Goal: Information Seeking & Learning: Learn about a topic

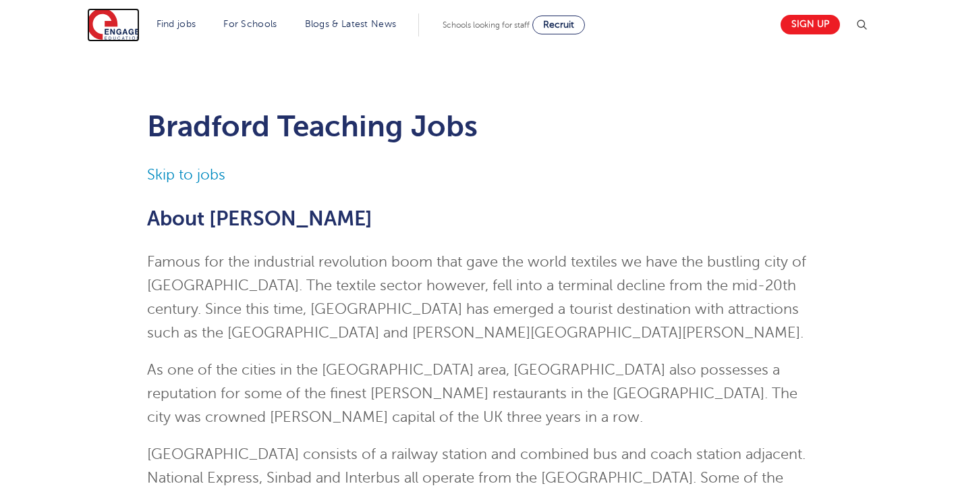
click at [115, 26] on img at bounding box center [113, 25] width 53 height 34
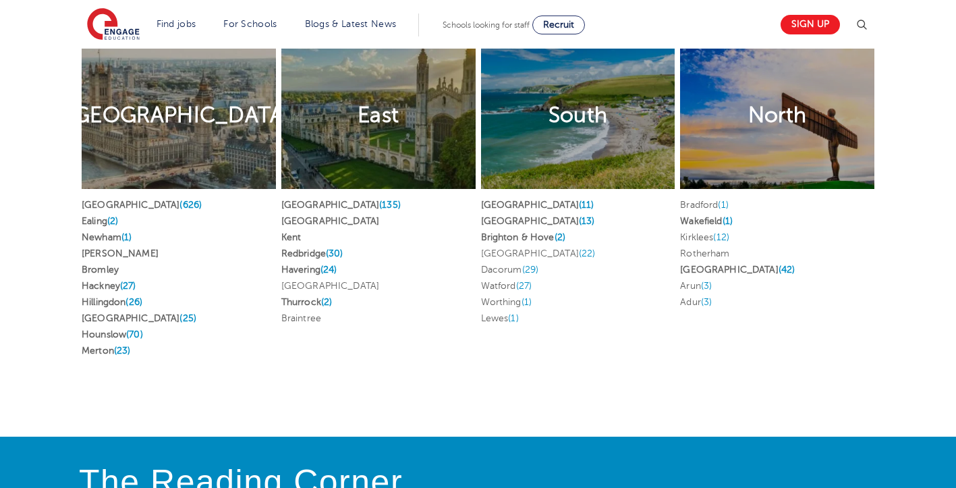
scroll to position [2563, 0]
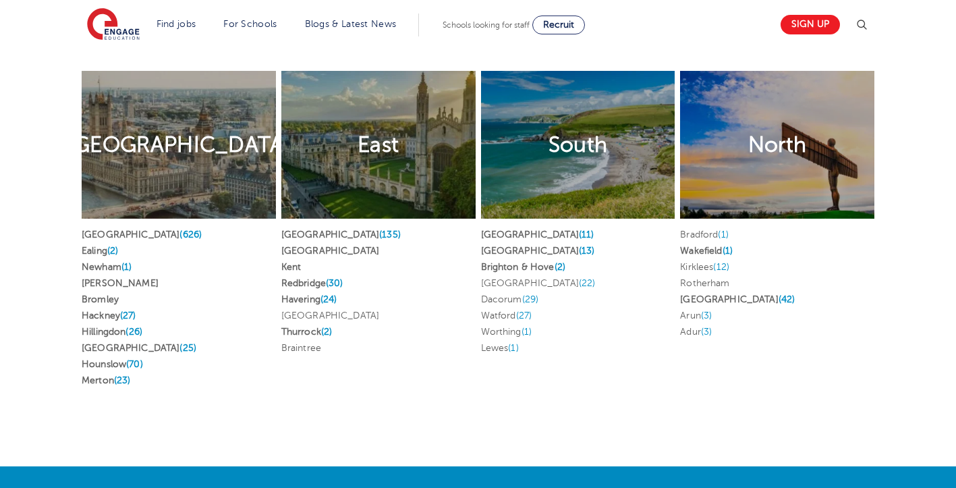
click at [716, 183] on div "North" at bounding box center [777, 145] width 194 height 148
click at [765, 134] on h2 "North" at bounding box center [777, 145] width 59 height 28
click at [691, 295] on link "Leeds (42)" at bounding box center [737, 299] width 115 height 10
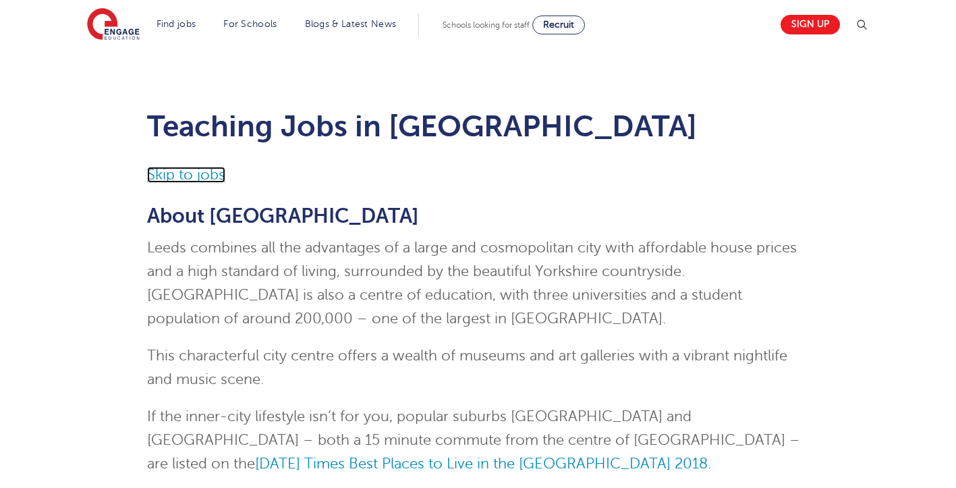
click at [205, 175] on link "Skip to jobs" at bounding box center [186, 175] width 78 height 16
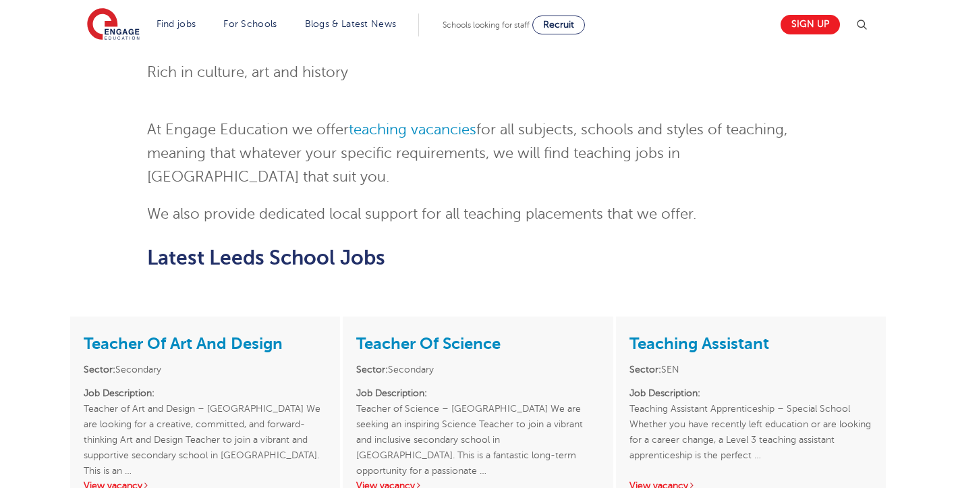
scroll to position [1791, 0]
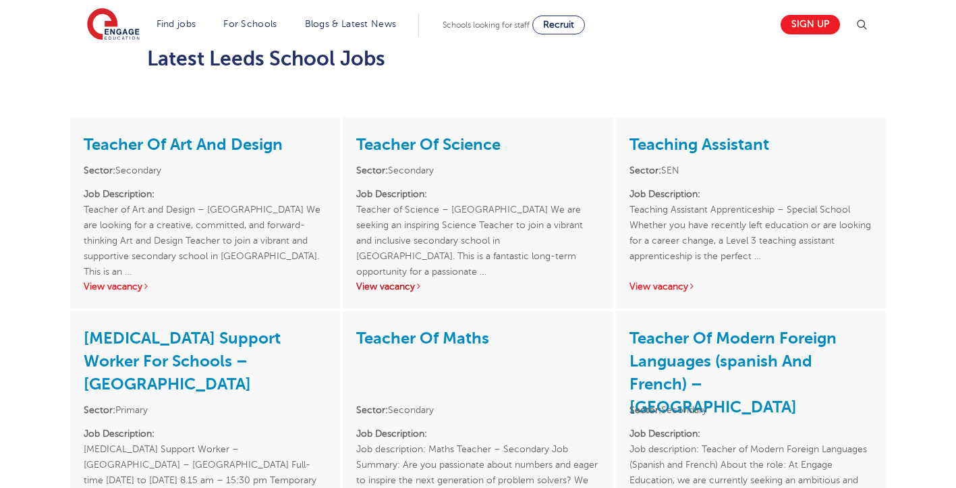
click at [385, 281] on link "View vacancy" at bounding box center [389, 286] width 66 height 10
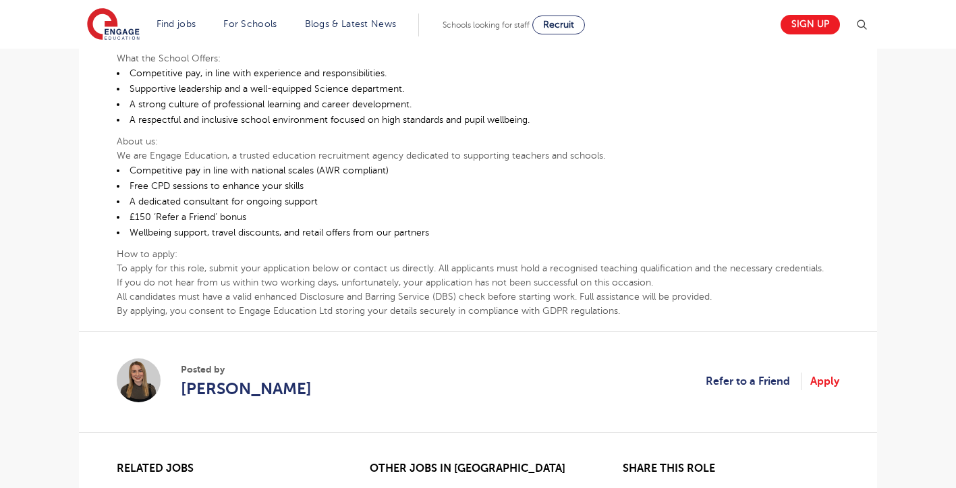
scroll to position [607, 0]
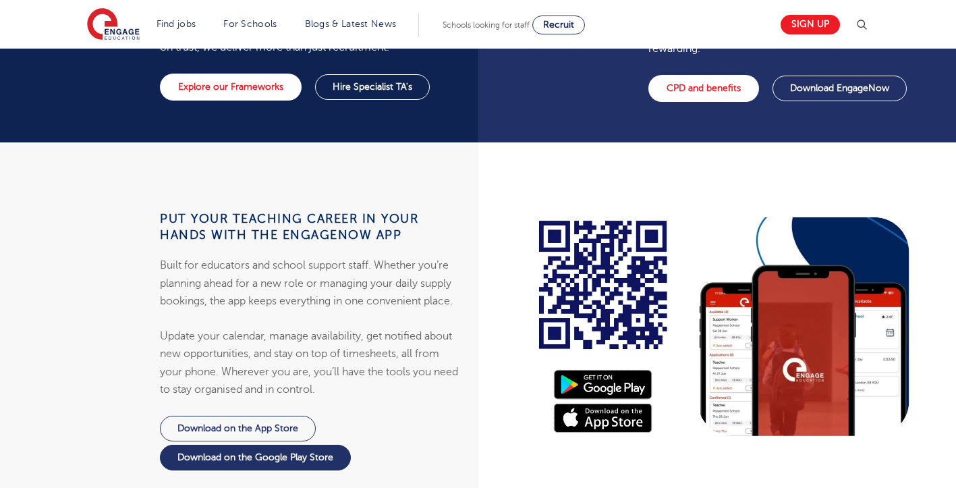
scroll to position [877, 0]
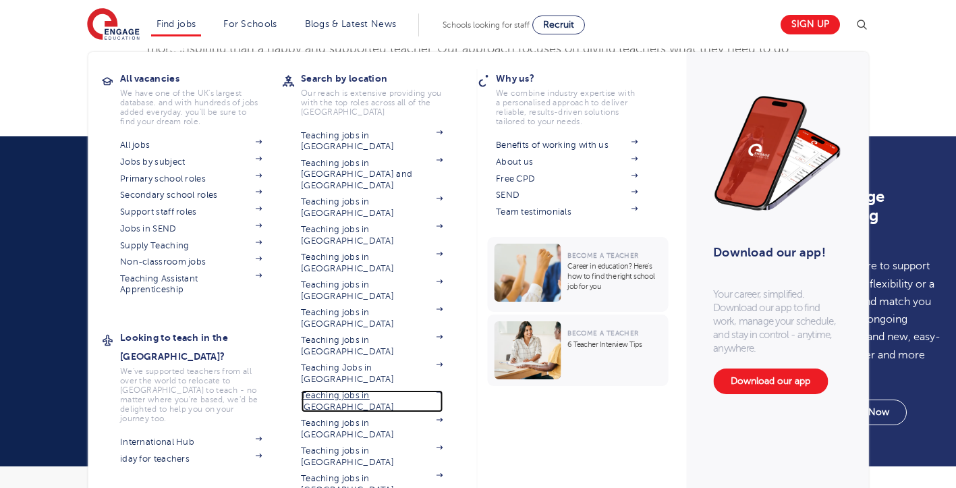
click at [373, 390] on link "Teaching jobs in [GEOGRAPHIC_DATA]" at bounding box center [372, 401] width 142 height 22
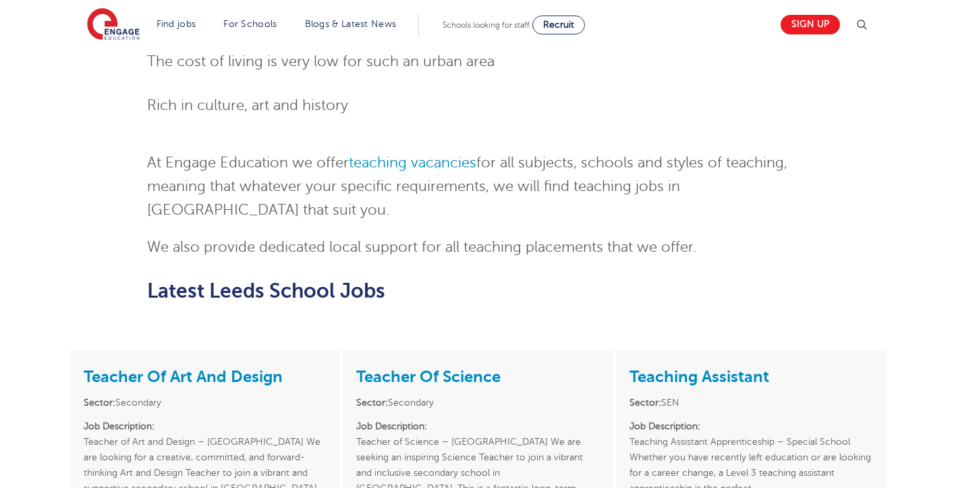
scroll to position [1484, 0]
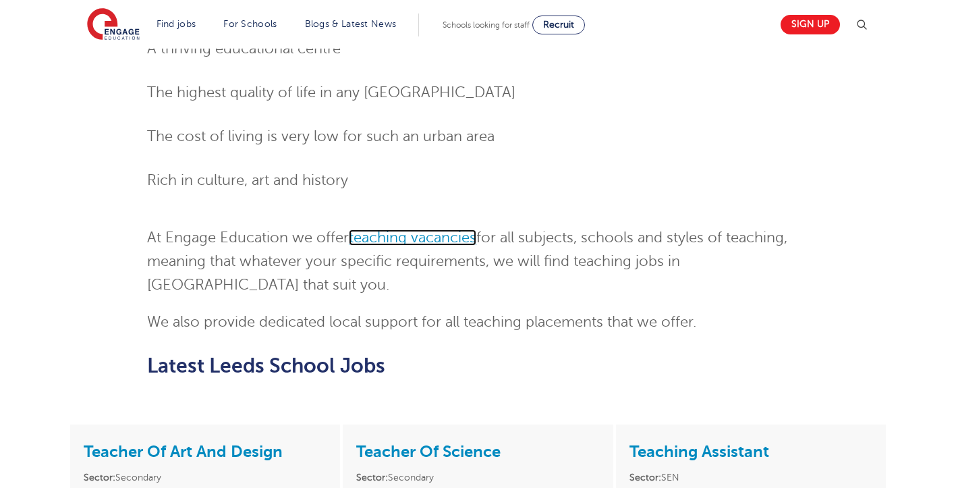
click at [460, 229] on link "teaching vacancies" at bounding box center [412, 237] width 127 height 16
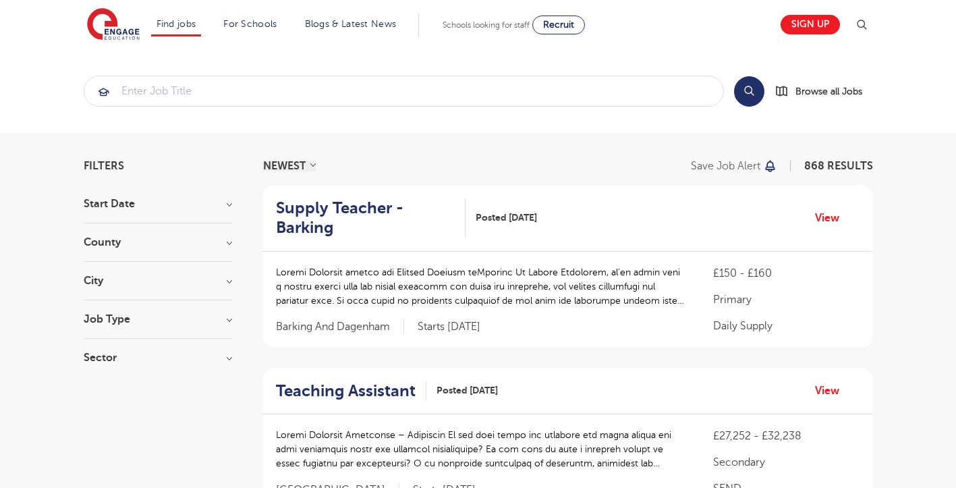
click at [229, 245] on h3 "County" at bounding box center [158, 242] width 148 height 11
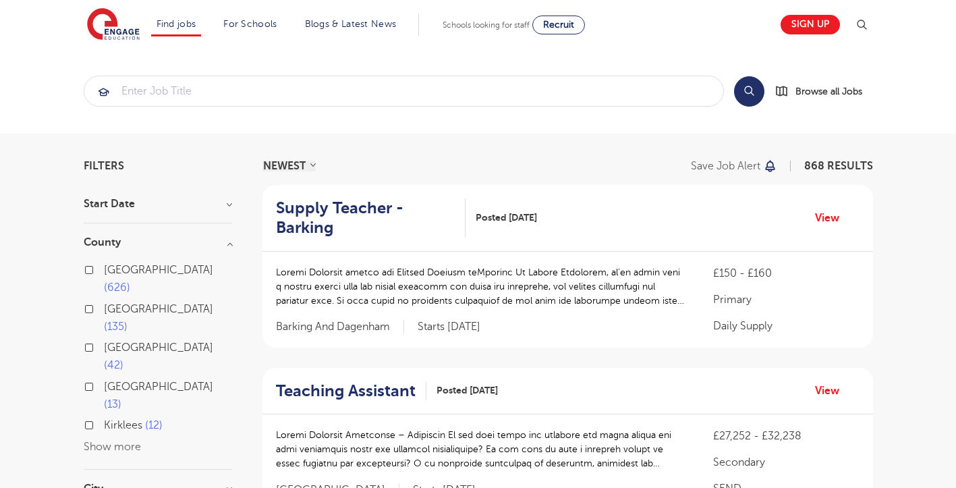
click at [104, 339] on label "Leeds 42" at bounding box center [168, 357] width 128 height 36
click at [104, 341] on input "Leeds 42" at bounding box center [108, 345] width 9 height 9
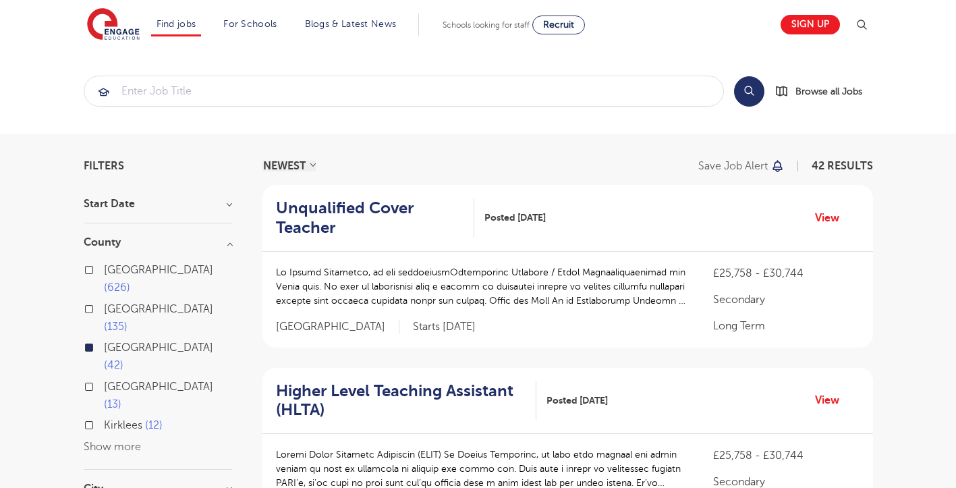
click at [124, 440] on button "Show more" at bounding box center [112, 446] width 57 height 12
click at [104, 416] on label "Kirklees 12" at bounding box center [133, 425] width 59 height 18
click at [104, 419] on input "Kirklees 12" at bounding box center [108, 423] width 9 height 9
checkbox input "true"
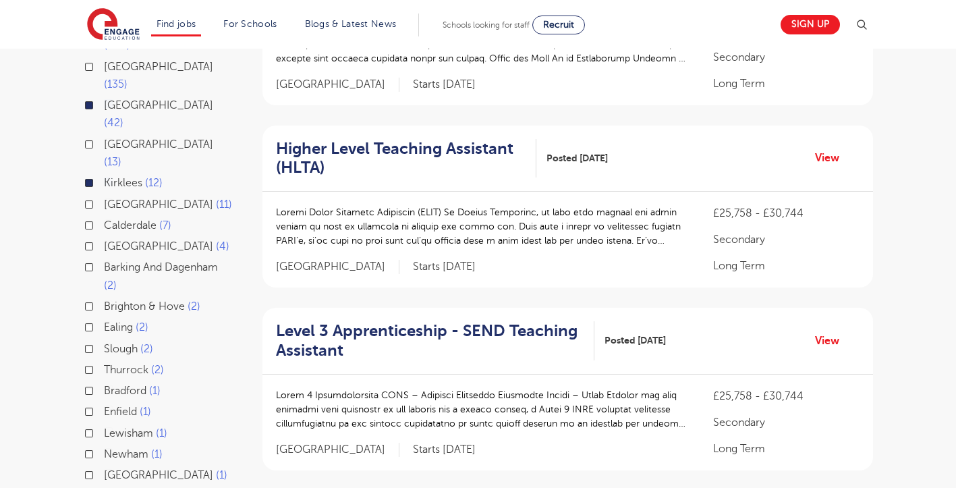
scroll to position [270, 0]
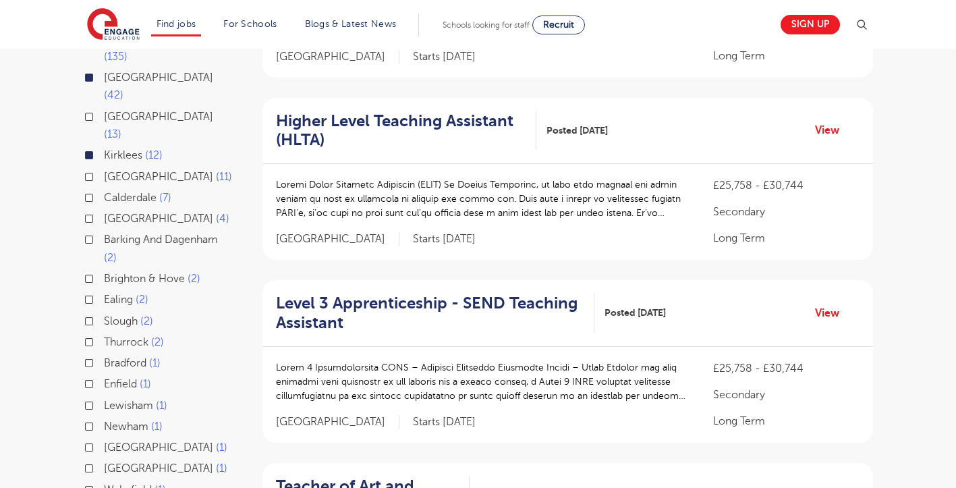
click at [104, 354] on label "Bradford 1" at bounding box center [132, 363] width 57 height 18
click at [104, 357] on input "Bradford 1" at bounding box center [108, 361] width 9 height 9
checkbox input "true"
click at [104, 481] on label "Wakefield 1" at bounding box center [135, 490] width 62 height 18
click at [104, 484] on input "Wakefield 1" at bounding box center [108, 488] width 9 height 9
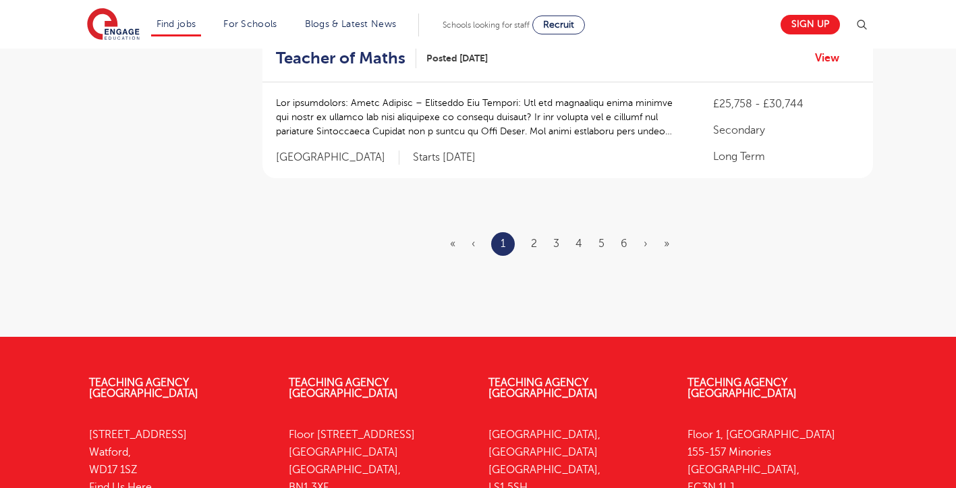
scroll to position [1686, 0]
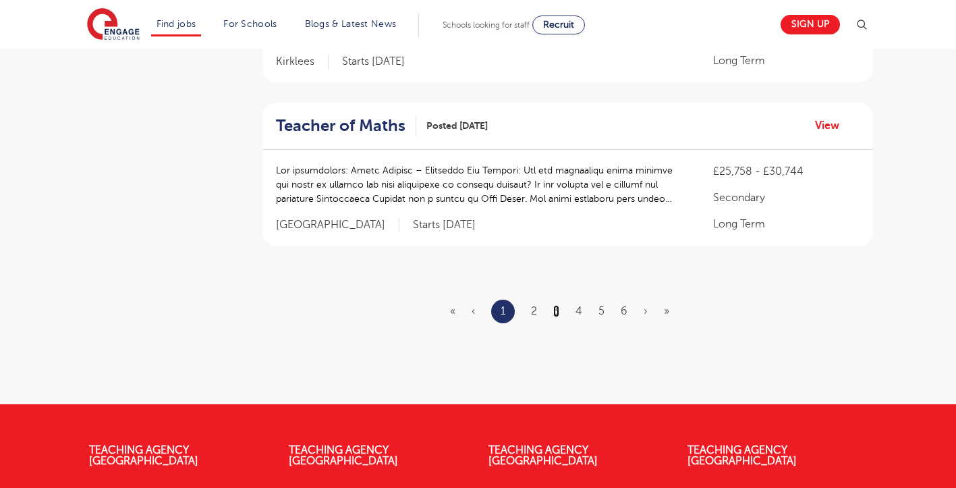
click at [556, 305] on link "3" at bounding box center [556, 311] width 6 height 12
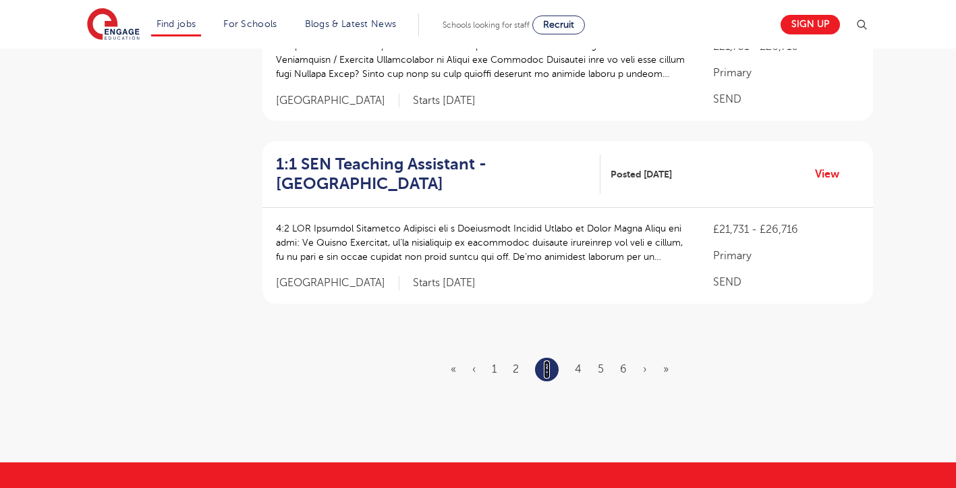
scroll to position [0, 0]
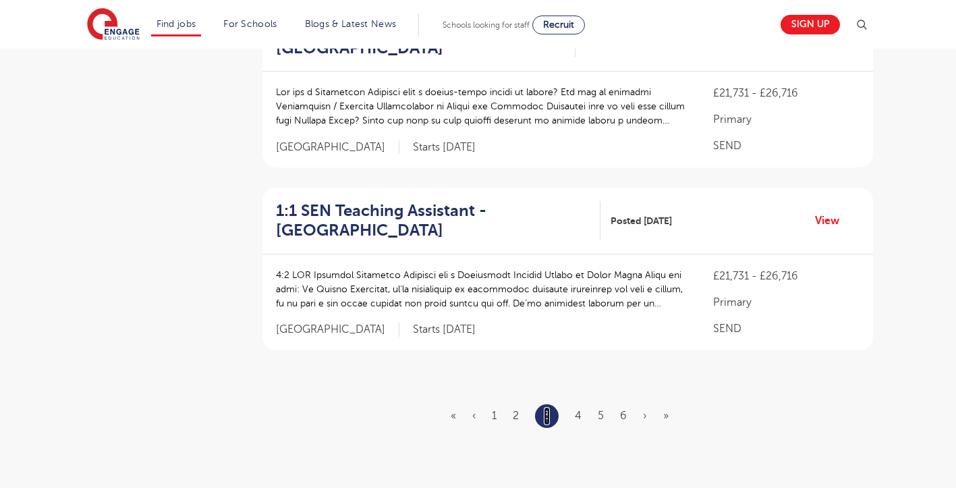
scroll to position [1754, 0]
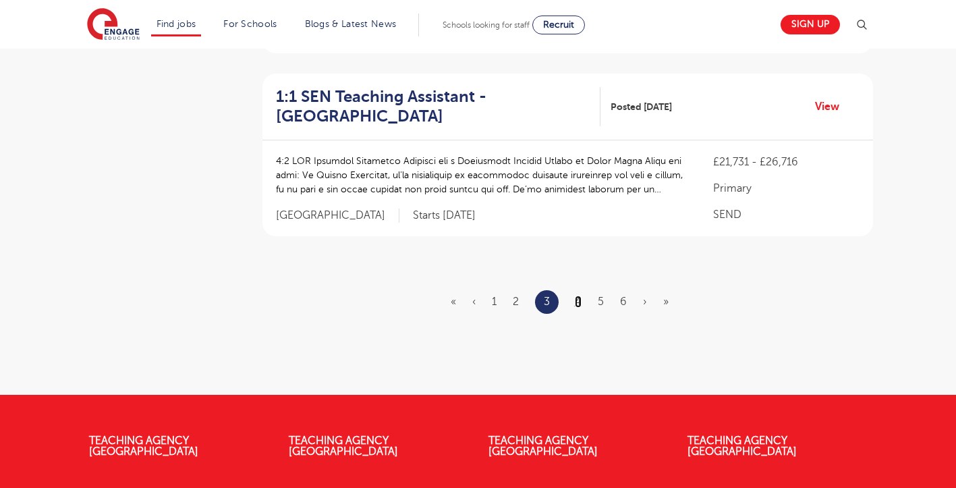
click at [579, 295] on link "4" at bounding box center [578, 301] width 7 height 12
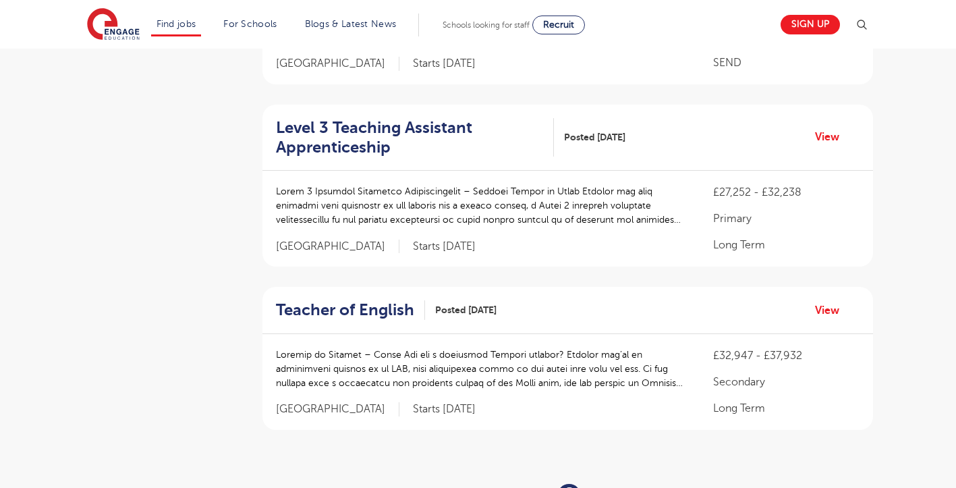
scroll to position [1551, 0]
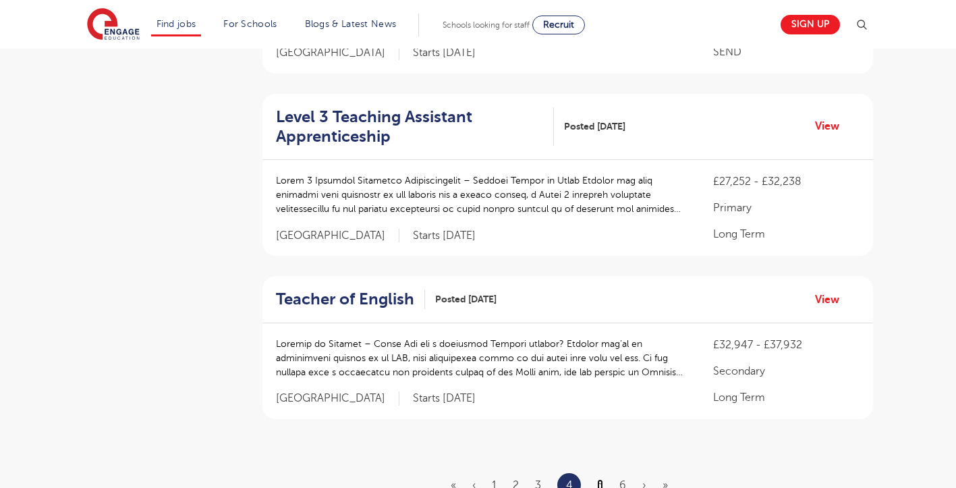
click at [600, 479] on link "5" at bounding box center [600, 485] width 6 height 12
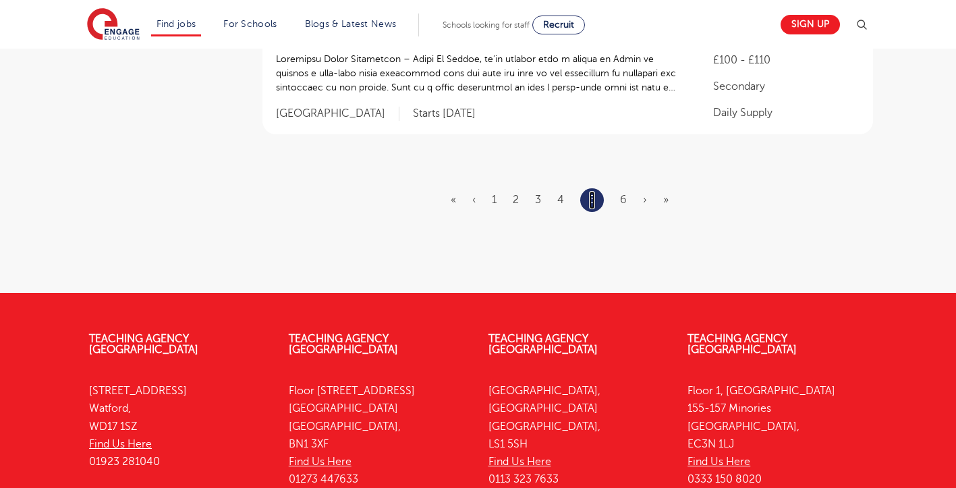
scroll to position [1888, 0]
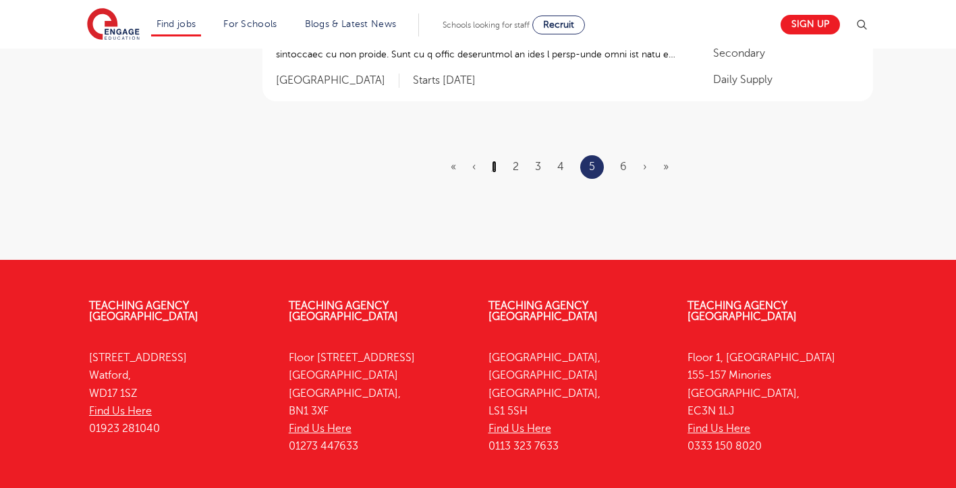
click at [495, 161] on link "1" at bounding box center [494, 167] width 5 height 12
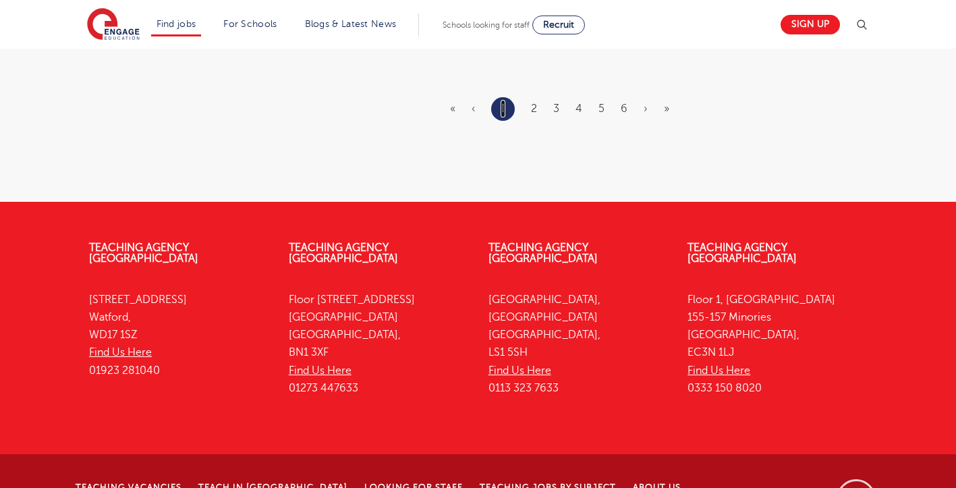
scroll to position [0, 0]
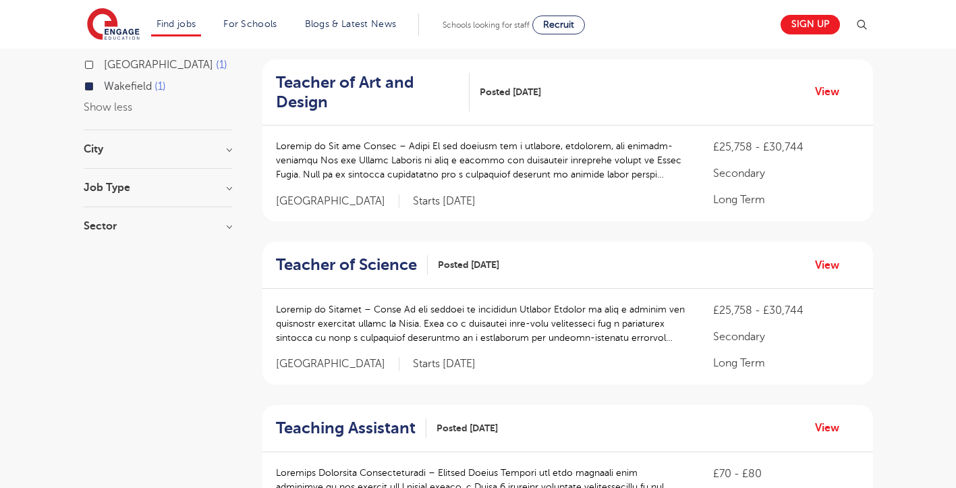
scroll to position [674, 0]
